Goal: Communication & Community: Answer question/provide support

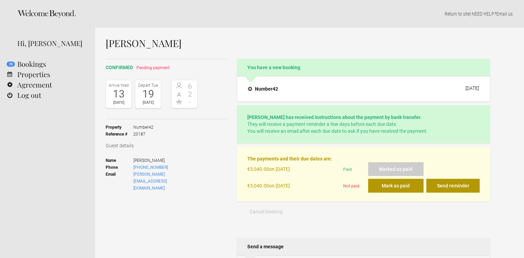
select select "EUR"
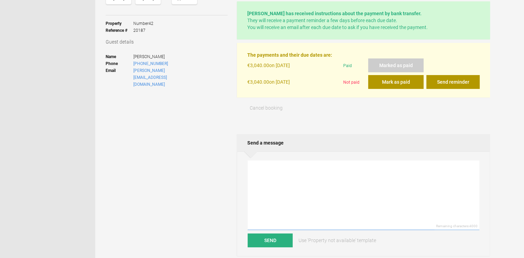
click at [273, 189] on textarea at bounding box center [364, 196] width 232 height 70
click at [253, 188] on textarea "Hi [PERSON_NAME], Many thanks for the passport details. yes, the deposit is ref…" at bounding box center [364, 196] width 232 height 70
click at [254, 193] on textarea "Hi [PERSON_NAME], Many thanks for the passport details. yes, the deposit is ref…" at bounding box center [364, 196] width 232 height 70
click at [336, 188] on textarea "Hi [PERSON_NAME], Many thanks for the passport details. Yes, the deposit is ref…" at bounding box center [364, 196] width 232 height 70
click at [336, 191] on textarea "Hi [PERSON_NAME], Many thanks for the passport details. Yes, the deposit is ref…" at bounding box center [364, 196] width 232 height 70
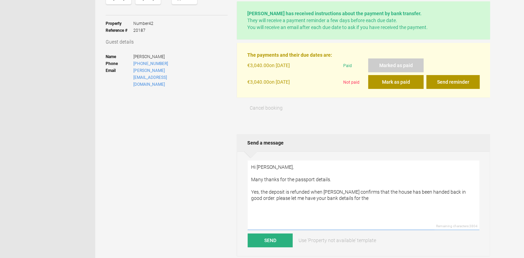
click at [252, 198] on textarea "Hi [PERSON_NAME], Many thanks for the passport details. Yes, the deposit is ref…" at bounding box center [364, 196] width 232 height 70
click at [355, 195] on textarea "Hi [PERSON_NAME], Many thanks for the passport details. Yes, the deposit is ref…" at bounding box center [364, 196] width 232 height 70
click at [353, 200] on textarea "Hi [PERSON_NAME], Many thanks for the passport details. Yes, the deposit is ref…" at bounding box center [364, 196] width 232 height 70
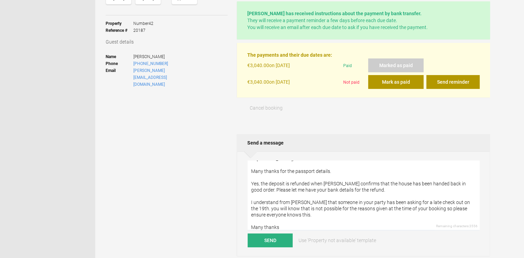
scroll to position [21, 0]
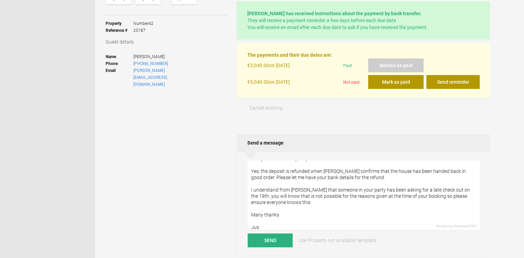
click at [362, 179] on textarea "Hi [PERSON_NAME], Many thanks for the passport details. Yes, the deposit is ref…" at bounding box center [364, 196] width 232 height 70
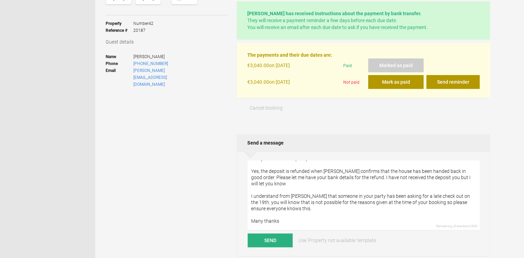
drag, startPoint x: 429, startPoint y: 178, endPoint x: 402, endPoint y: 182, distance: 27.0
click at [387, 189] on textarea "Hi [PERSON_NAME], Many thanks for the passport details. Yes, the deposit is ref…" at bounding box center [364, 196] width 232 height 70
click at [277, 187] on textarea "Hi [PERSON_NAME], Many thanks for the passport details. Yes, the deposit is ref…" at bounding box center [364, 196] width 232 height 70
click at [277, 185] on textarea "Hi [PERSON_NAME], Many thanks for the passport details. Yes, the deposit is ref…" at bounding box center [364, 196] width 232 height 70
click at [306, 211] on textarea "Hi [PERSON_NAME], Many thanks for the passport details. Yes, the deposit is ref…" at bounding box center [364, 196] width 232 height 70
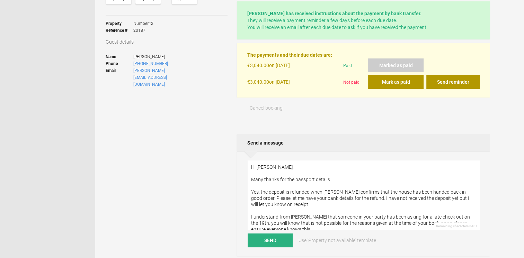
scroll to position [35, 0]
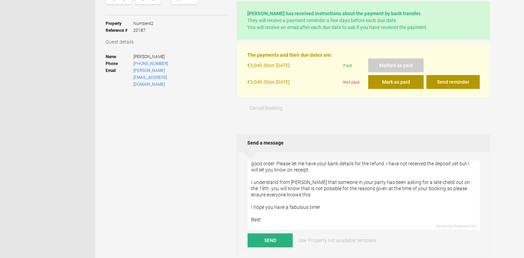
type textarea "Hi [PERSON_NAME], Many thanks for the passport details. Yes, the deposit is ref…"
click at [271, 241] on button "Send" at bounding box center [270, 241] width 45 height 14
